Goal: Feedback & Contribution: Leave review/rating

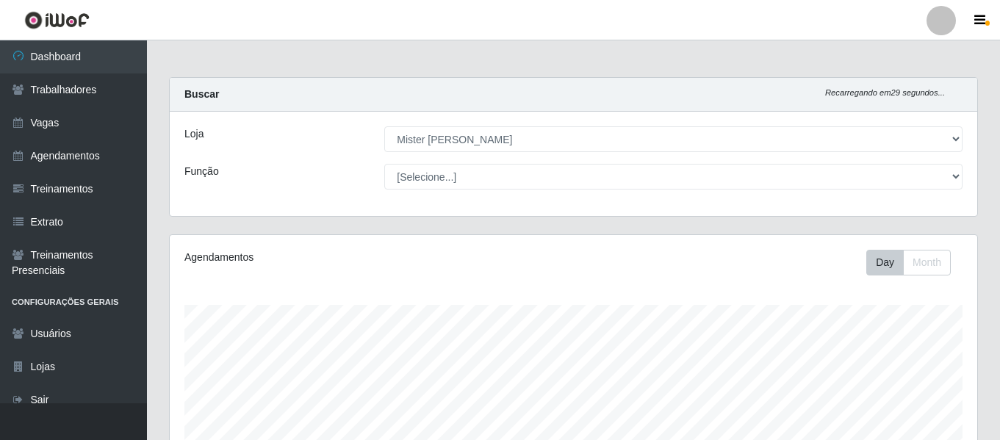
select select "535"
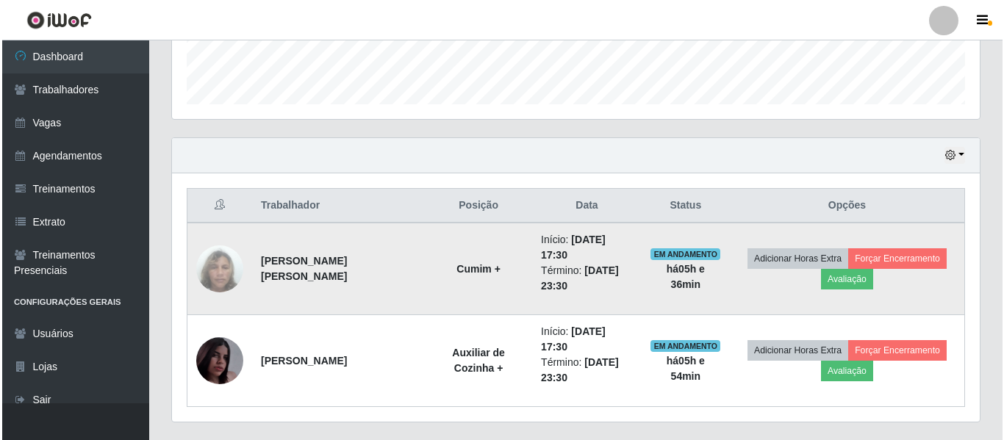
scroll to position [305, 808]
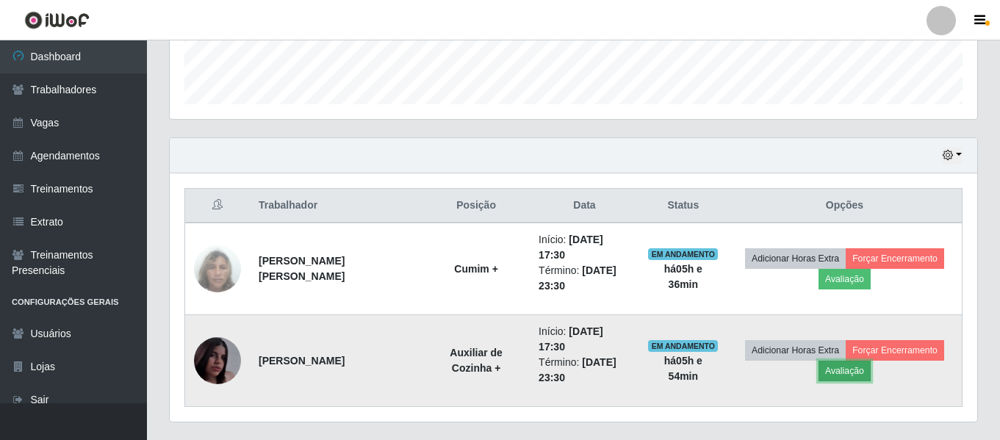
click at [865, 365] on button "Avaliação" at bounding box center [845, 371] width 52 height 21
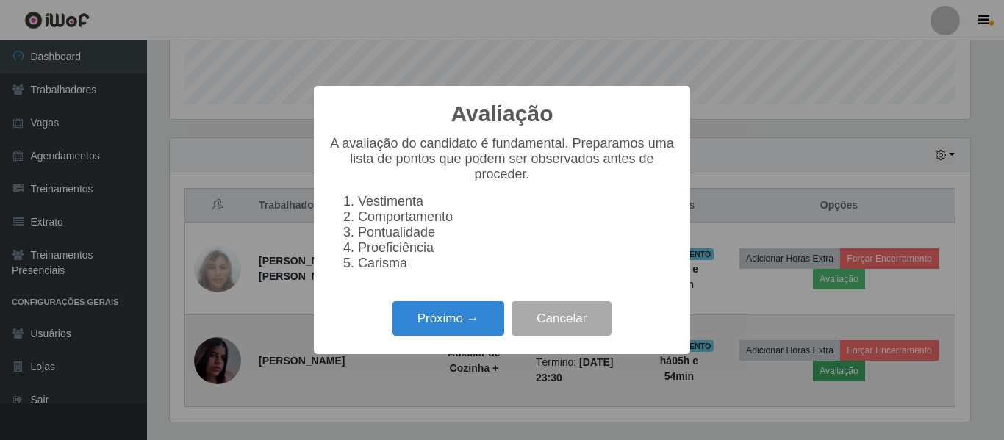
scroll to position [305, 801]
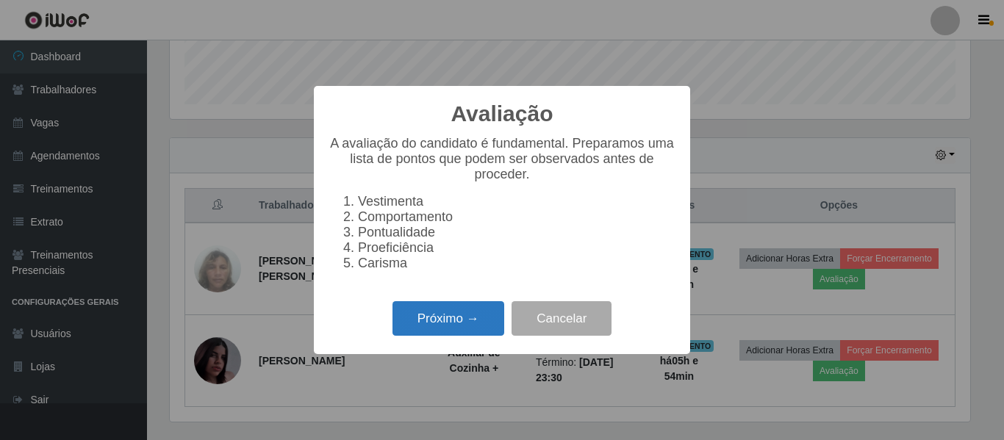
click at [436, 332] on button "Próximo →" at bounding box center [449, 318] width 112 height 35
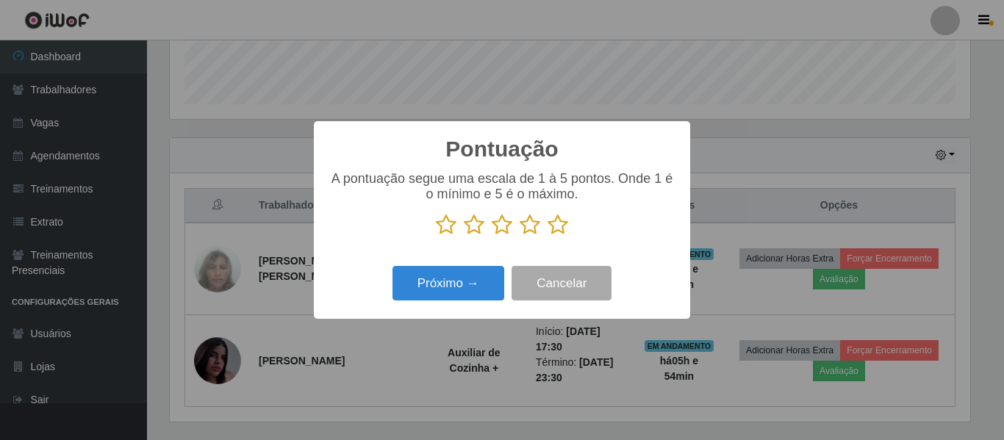
click at [548, 221] on icon at bounding box center [558, 225] width 21 height 22
click at [548, 236] on input "radio" at bounding box center [548, 236] width 0 height 0
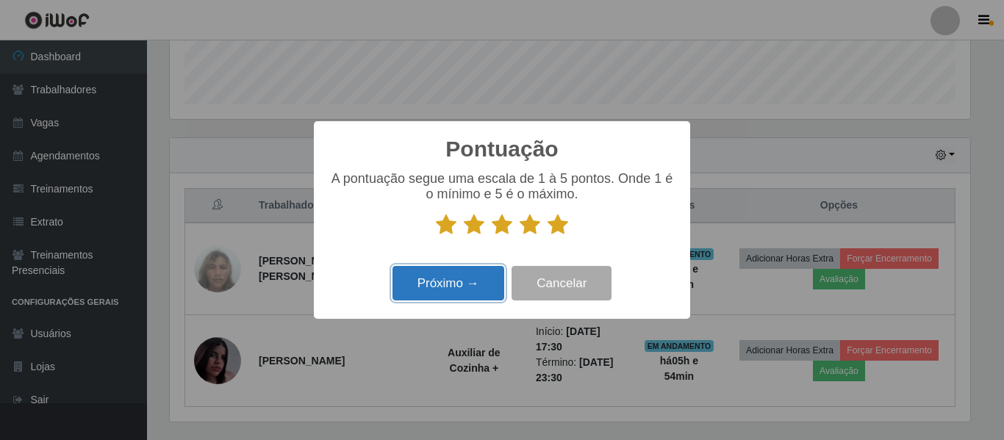
click at [484, 279] on button "Próximo →" at bounding box center [449, 283] width 112 height 35
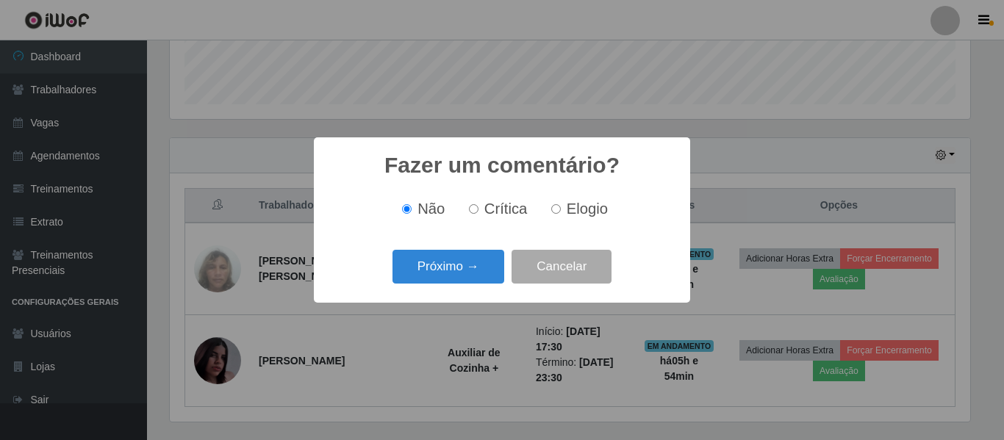
click at [569, 208] on span "Elogio" at bounding box center [587, 209] width 41 height 16
click at [561, 208] on input "Elogio" at bounding box center [556, 209] width 10 height 10
radio input "true"
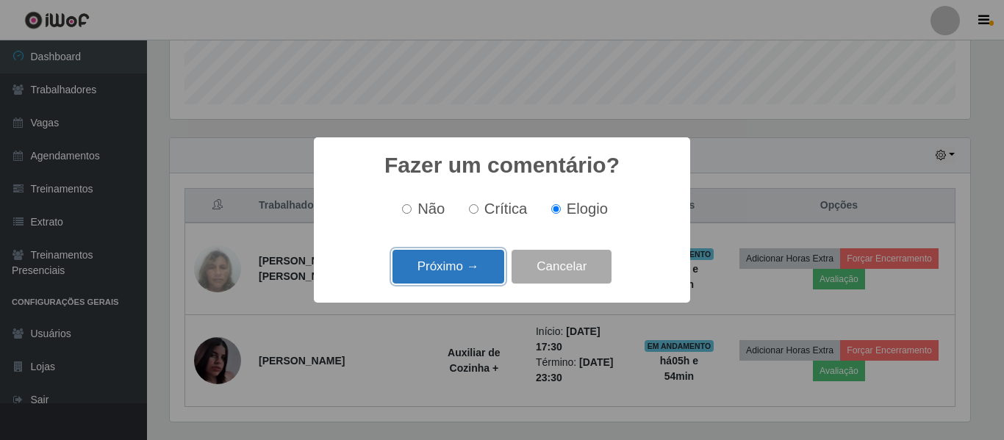
click at [449, 265] on button "Próximo →" at bounding box center [449, 267] width 112 height 35
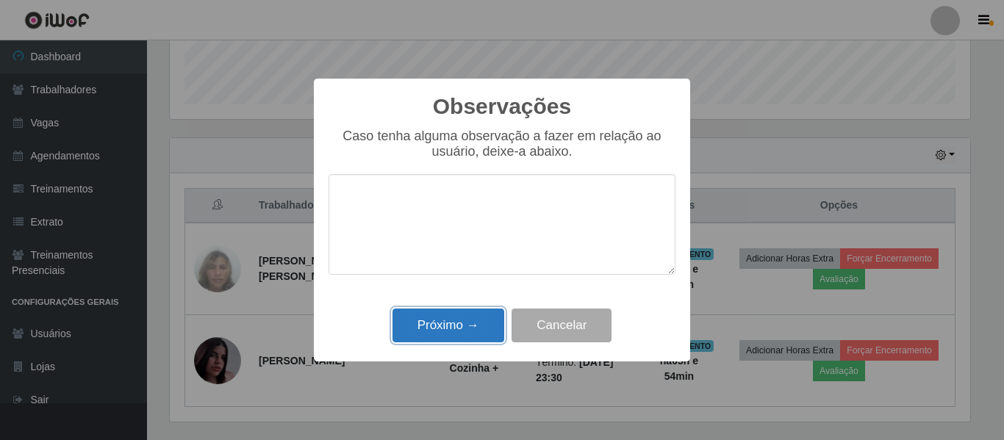
click at [457, 319] on button "Próximo →" at bounding box center [449, 326] width 112 height 35
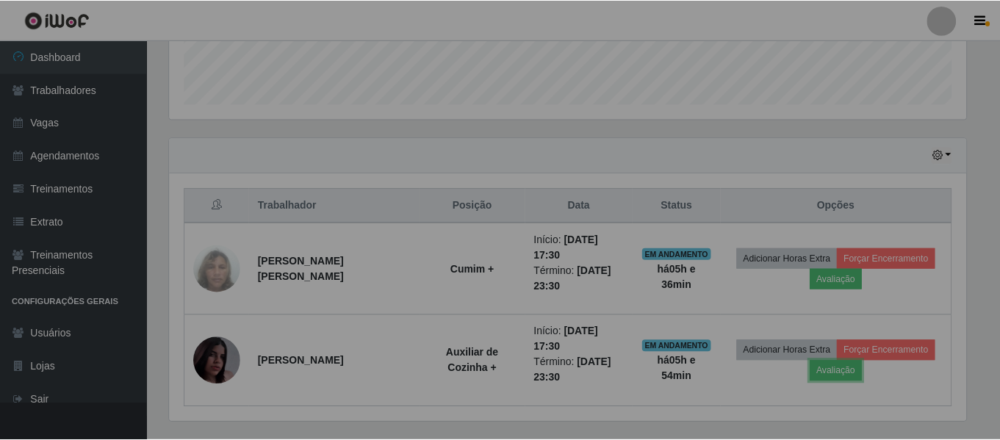
scroll to position [305, 808]
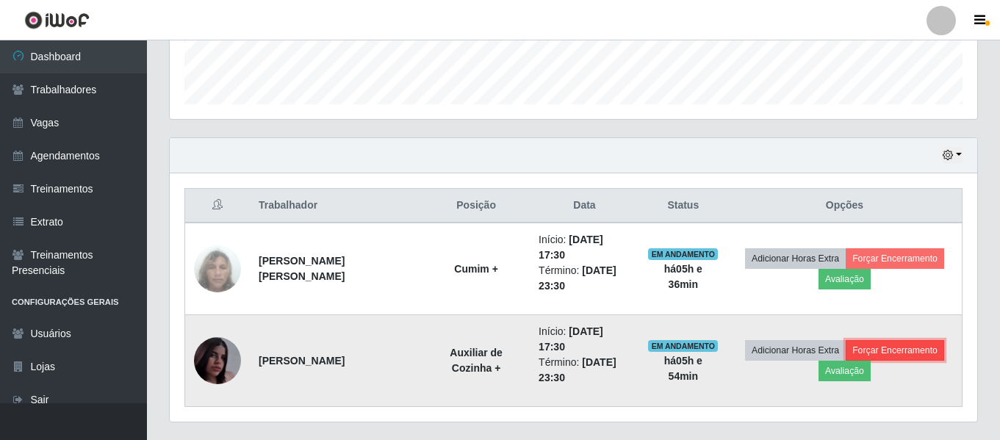
click at [907, 355] on button "Forçar Encerramento" at bounding box center [895, 350] width 99 height 21
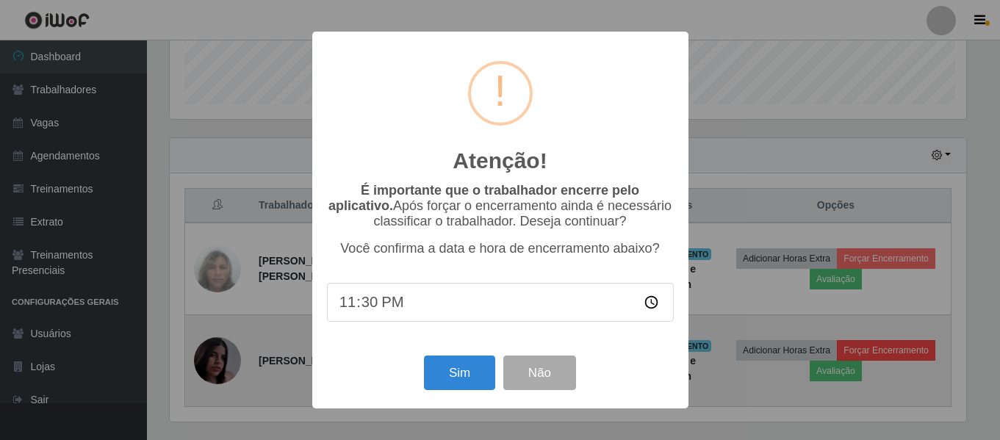
scroll to position [305, 801]
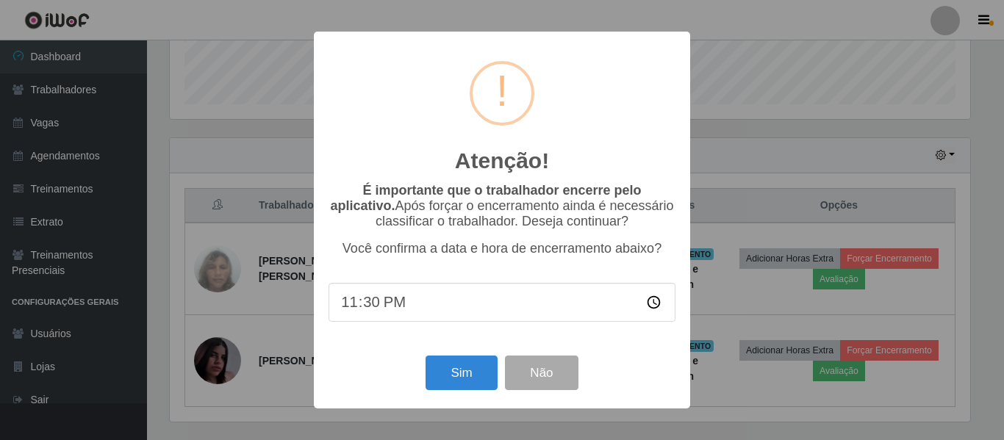
click at [378, 311] on input "23:30" at bounding box center [502, 302] width 347 height 39
type input "23:24"
click at [457, 383] on button "Sim" at bounding box center [461, 373] width 71 height 35
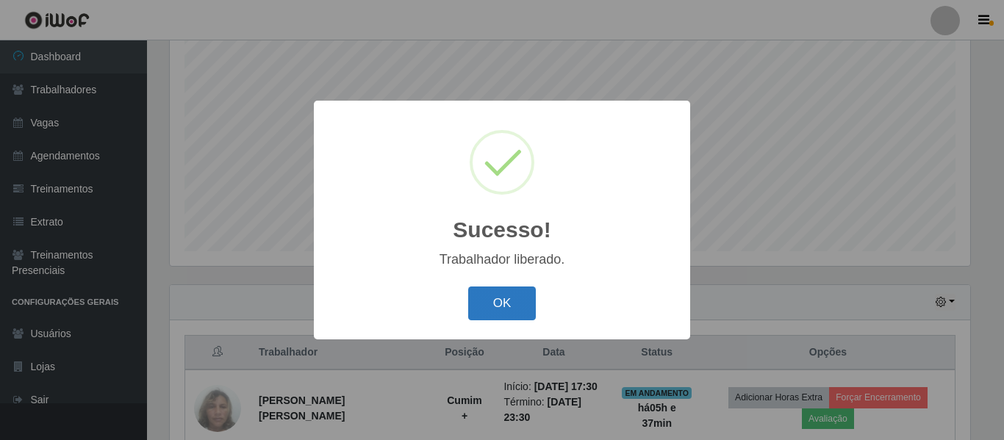
click at [522, 302] on button "OK" at bounding box center [502, 304] width 68 height 35
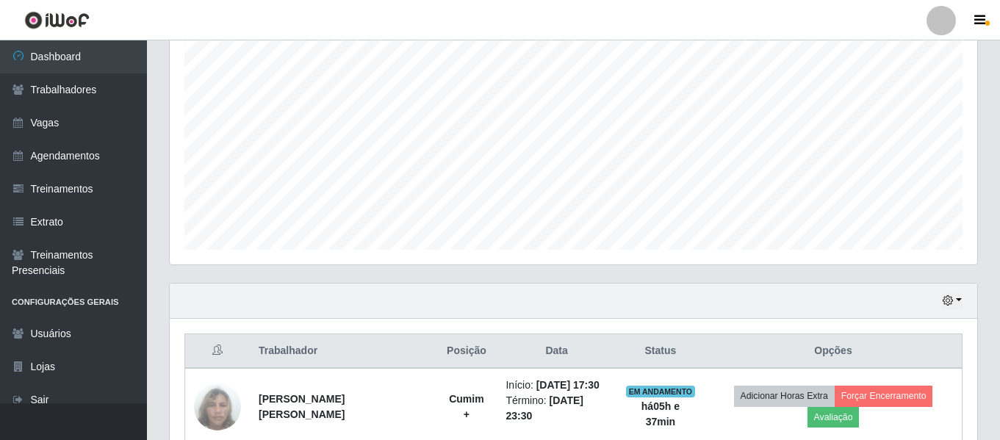
scroll to position [348, 0]
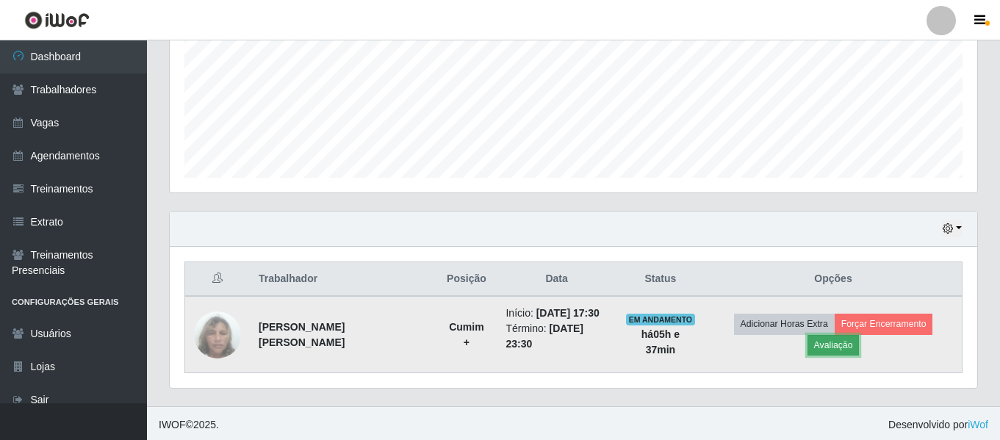
click at [850, 345] on button "Avaliação" at bounding box center [834, 345] width 52 height 21
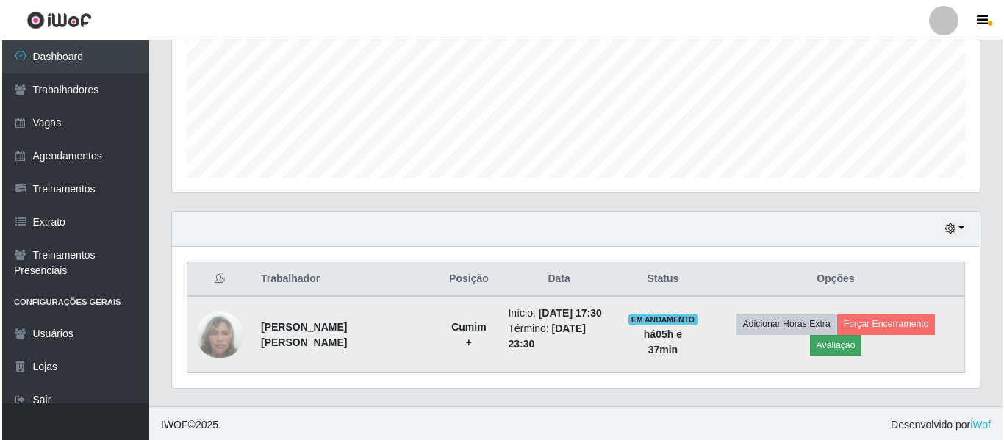
scroll to position [305, 801]
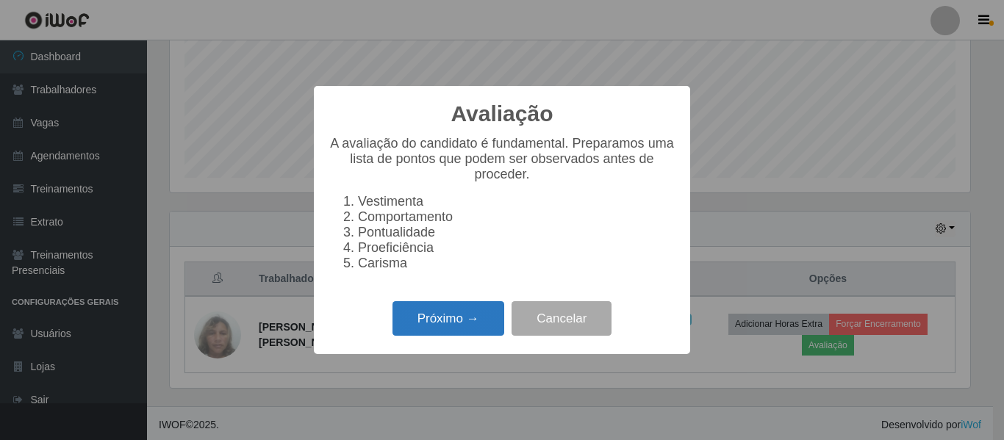
click at [419, 320] on button "Próximo →" at bounding box center [449, 318] width 112 height 35
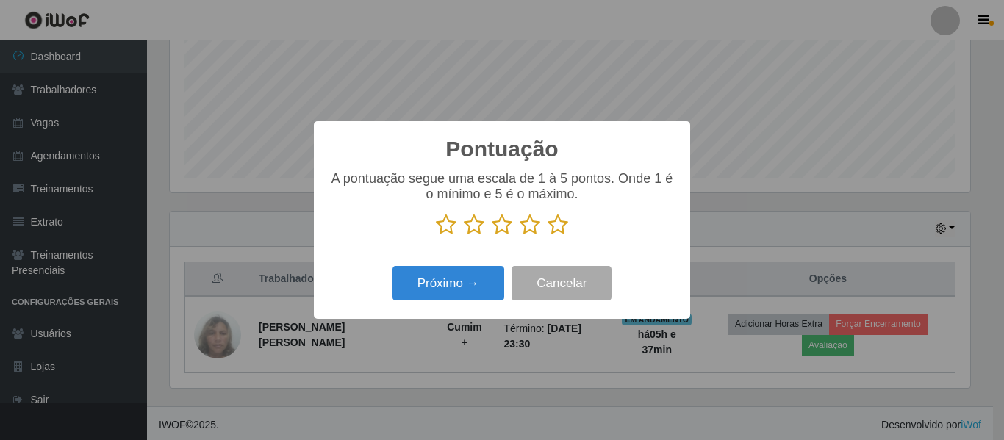
click at [556, 226] on icon at bounding box center [558, 225] width 21 height 22
click at [548, 236] on input "radio" at bounding box center [548, 236] width 0 height 0
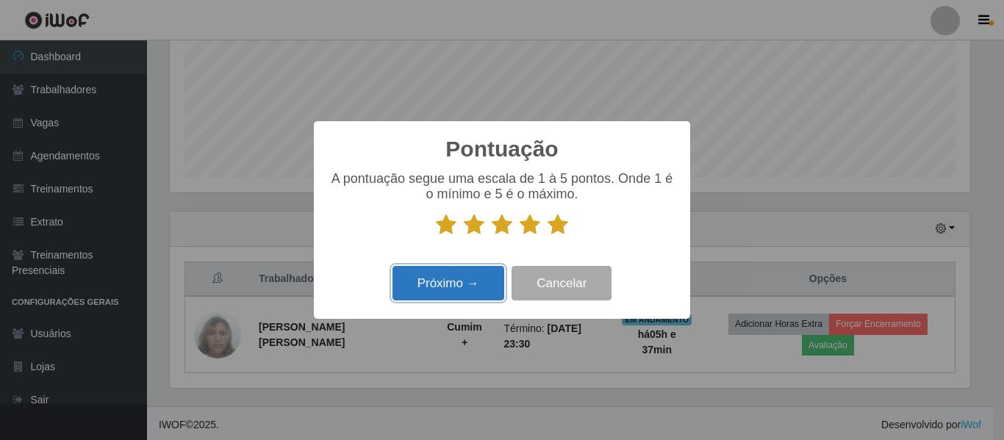
click at [474, 285] on button "Próximo →" at bounding box center [449, 283] width 112 height 35
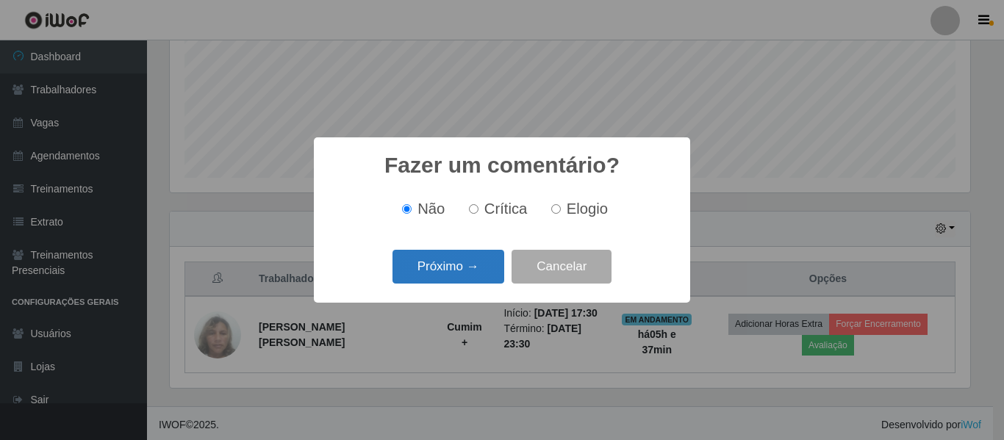
click at [470, 269] on button "Próximo →" at bounding box center [449, 267] width 112 height 35
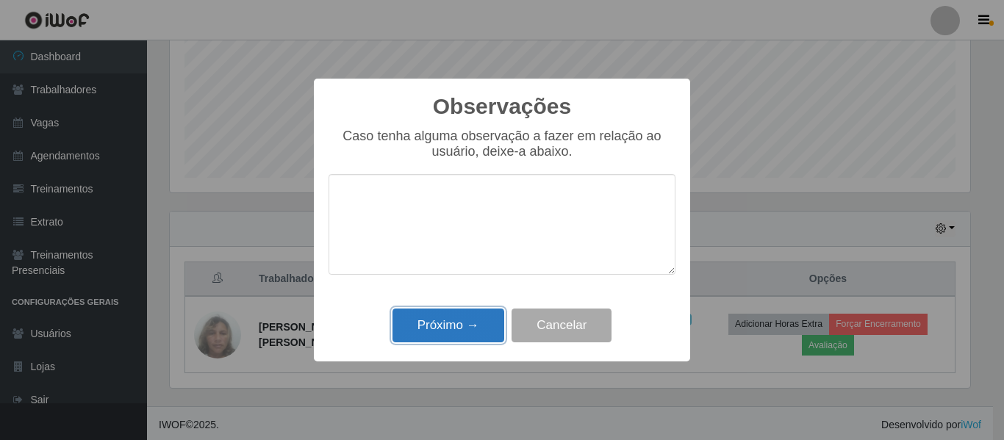
click at [472, 335] on button "Próximo →" at bounding box center [449, 326] width 112 height 35
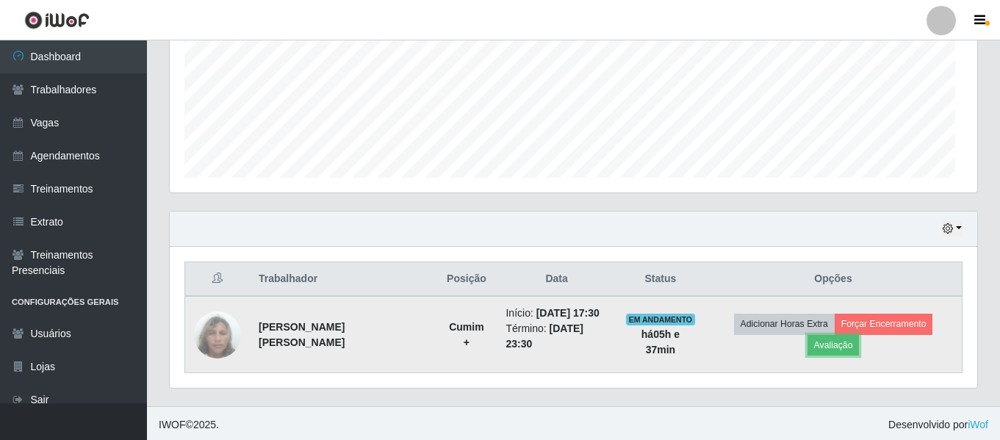
scroll to position [305, 808]
click at [898, 323] on button "Forçar Encerramento" at bounding box center [884, 324] width 99 height 21
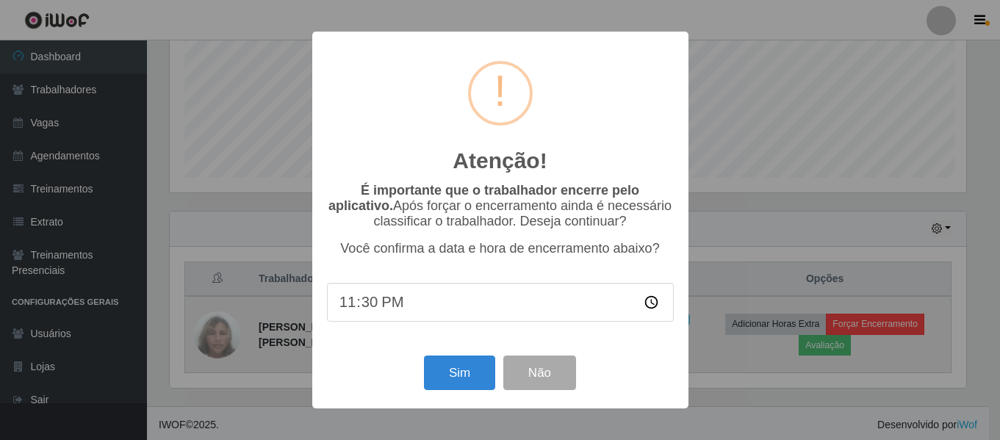
scroll to position [305, 801]
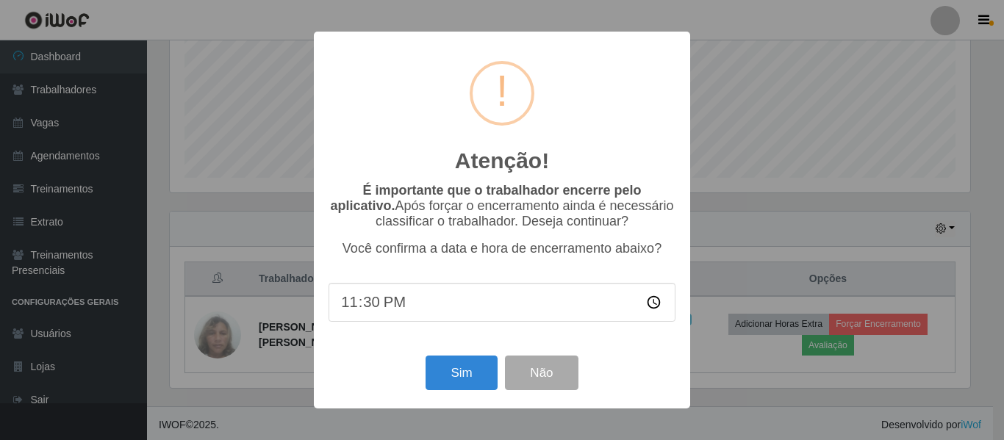
click at [371, 307] on input "23:30" at bounding box center [502, 302] width 347 height 39
type input "23:25"
click at [451, 384] on button "Sim" at bounding box center [461, 373] width 71 height 35
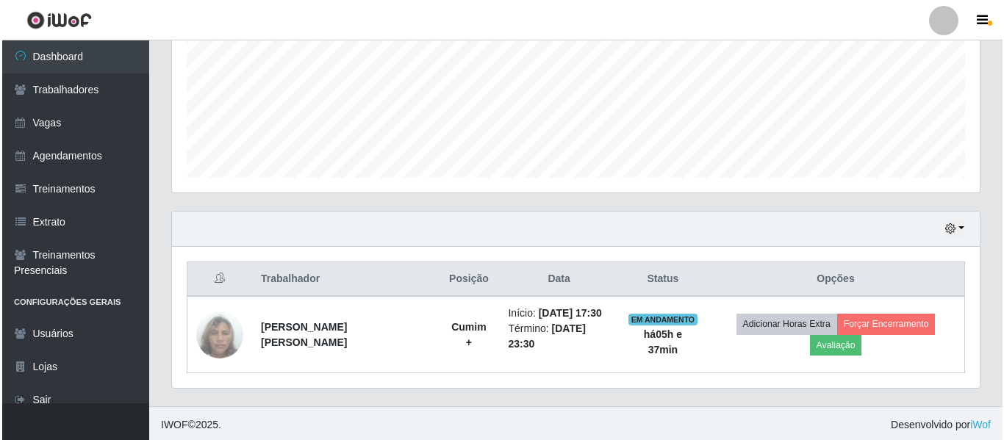
scroll to position [0, 0]
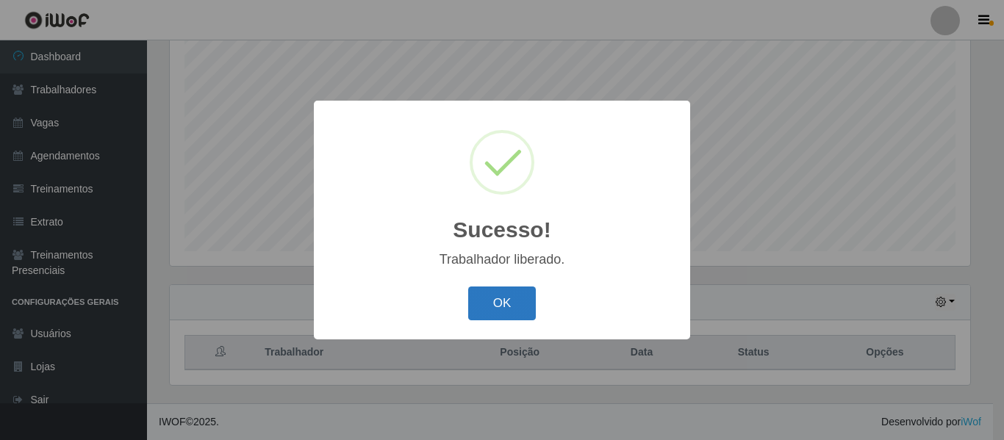
click at [472, 310] on button "OK" at bounding box center [502, 304] width 68 height 35
